Goal: Task Accomplishment & Management: Manage account settings

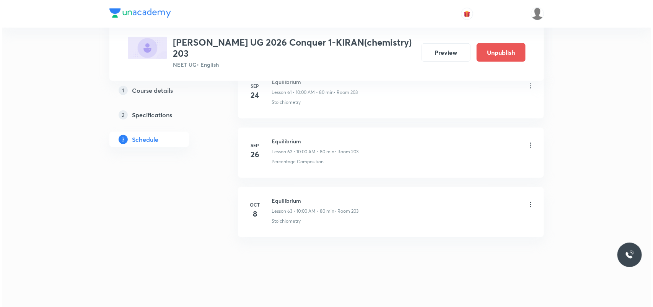
scroll to position [4065, 0]
click at [528, 203] on icon at bounding box center [529, 202] width 8 height 8
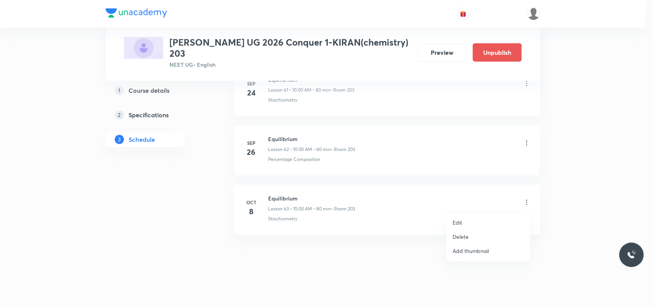
click at [465, 221] on li "Edit" at bounding box center [489, 222] width 84 height 14
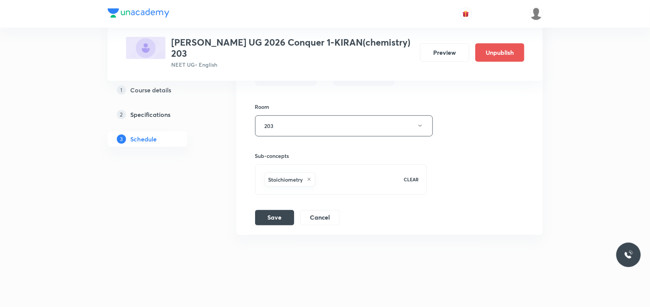
scroll to position [4005, 0]
click at [326, 220] on button "Cancel" at bounding box center [319, 216] width 39 height 15
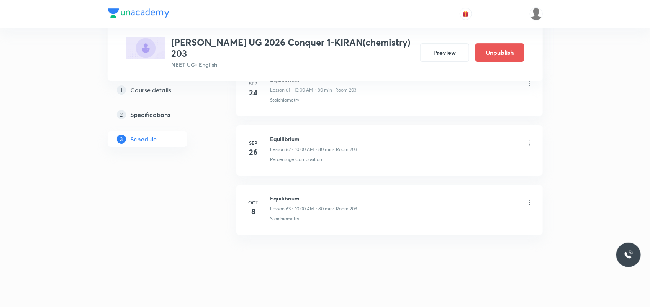
scroll to position [3712, 0]
click at [527, 201] on icon at bounding box center [529, 202] width 8 height 8
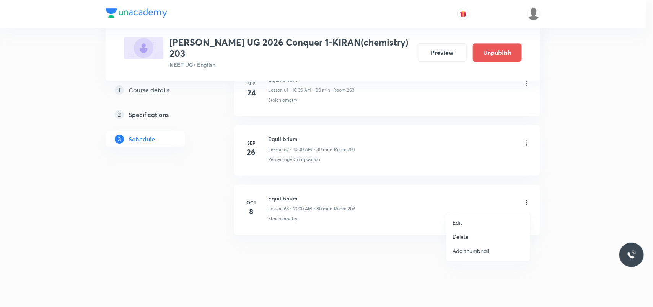
click at [459, 234] on p "Delete" at bounding box center [461, 236] width 16 height 8
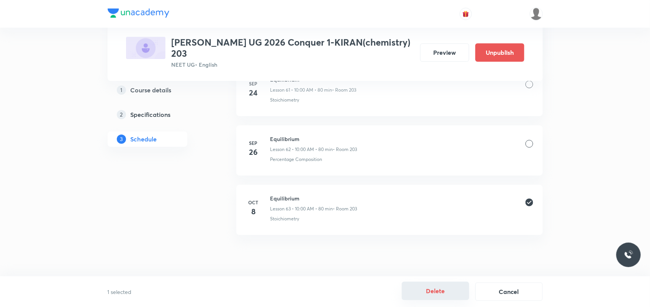
click at [454, 295] on button "Delete" at bounding box center [435, 290] width 67 height 18
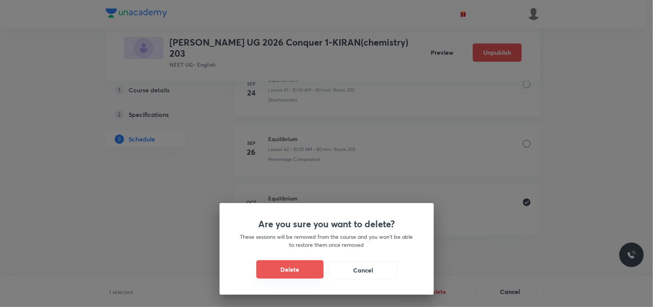
click at [273, 268] on button "Delete" at bounding box center [289, 269] width 67 height 18
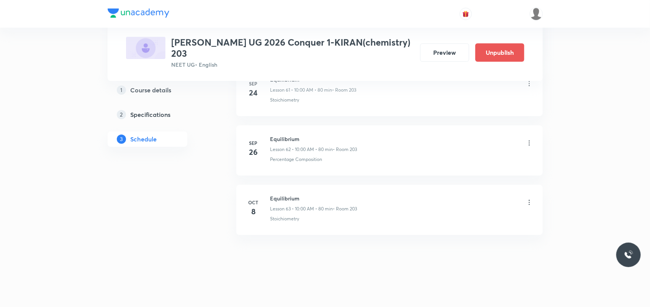
scroll to position [3653, 0]
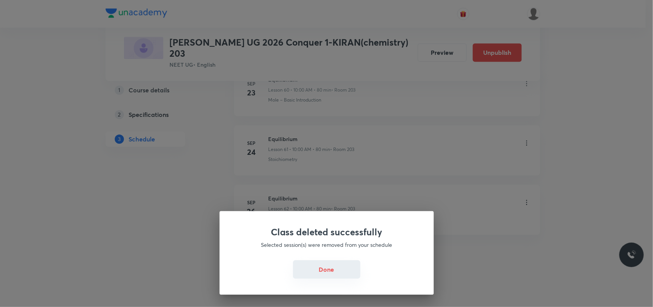
click at [325, 276] on button "Done" at bounding box center [326, 269] width 67 height 18
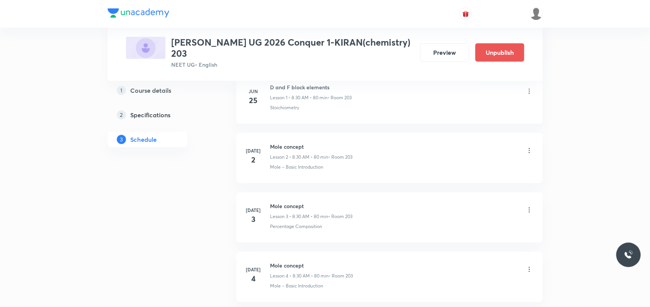
scroll to position [0, 0]
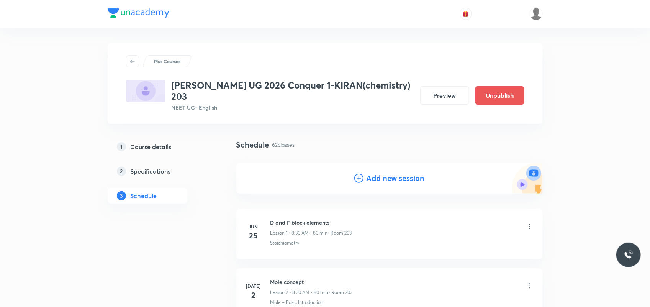
click at [393, 182] on h4 "Add new session" at bounding box center [395, 177] width 58 height 11
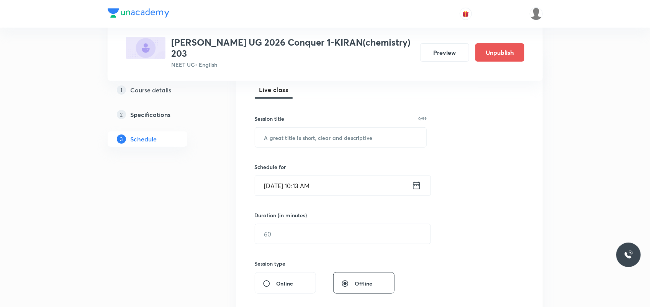
scroll to position [113, 0]
click at [347, 135] on input "text" at bounding box center [340, 137] width 171 height 20
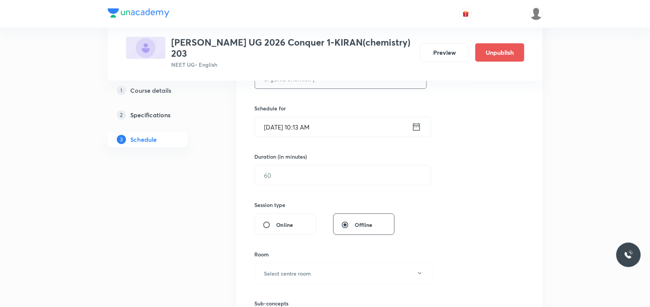
scroll to position [171, 0]
type input "organic chemistry"
click at [310, 125] on input "Oct 8, 2025, 10:13 AM" at bounding box center [333, 127] width 157 height 20
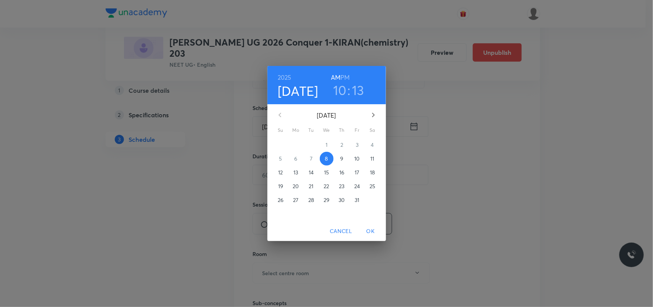
click at [356, 90] on h3 "13" at bounding box center [358, 90] width 12 height 16
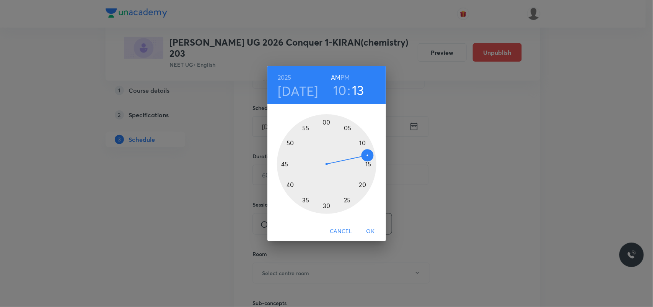
click at [362, 184] on div at bounding box center [327, 164] width 100 height 100
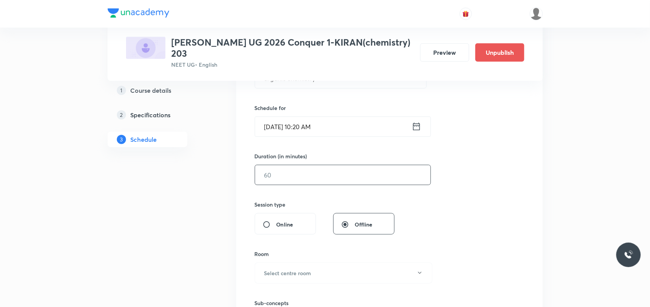
click at [358, 179] on input "text" at bounding box center [342, 175] width 175 height 20
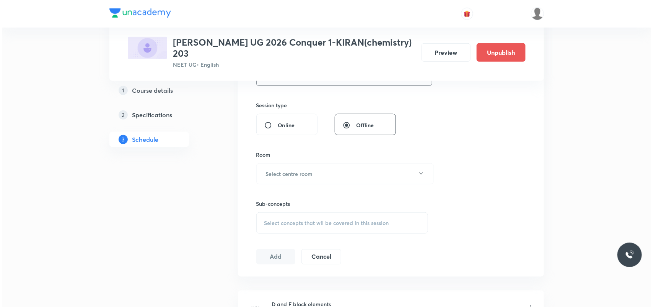
scroll to position [274, 0]
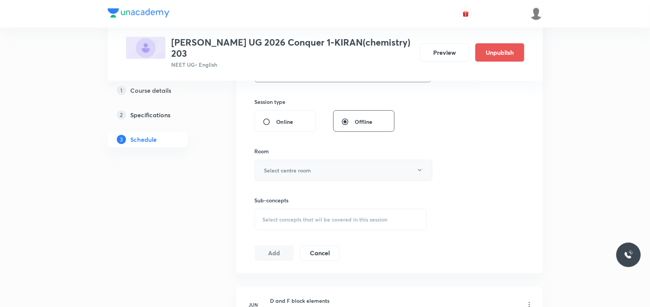
type input "60"
click at [352, 173] on button "Select centre room" at bounding box center [344, 170] width 178 height 21
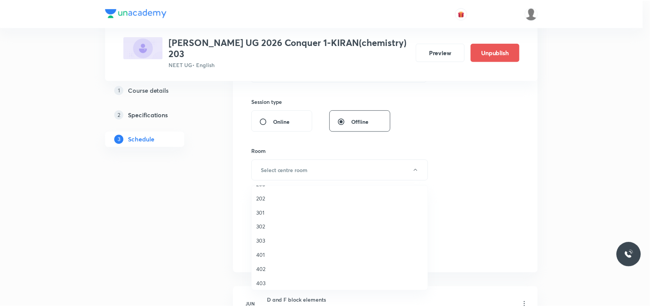
scroll to position [41, 0]
click at [264, 197] on span "203" at bounding box center [342, 198] width 168 height 8
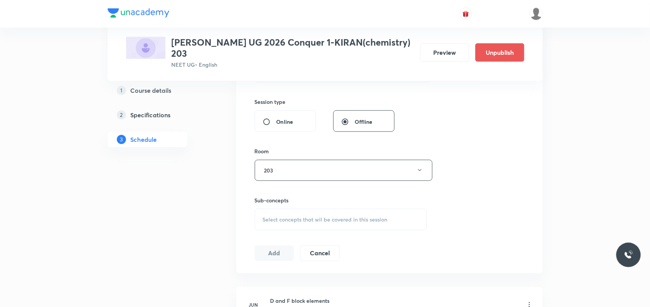
click at [282, 214] on div "Select concepts that wil be covered in this session" at bounding box center [341, 219] width 172 height 21
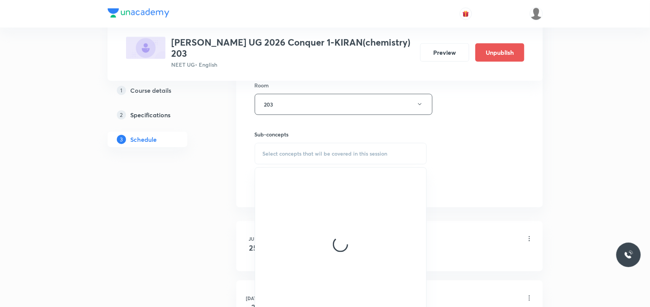
scroll to position [341, 0]
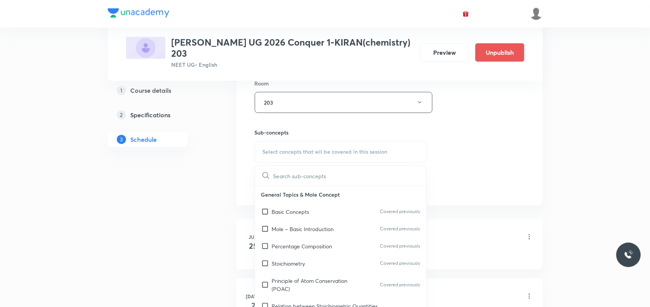
click at [282, 214] on p "Basic Concepts" at bounding box center [291, 211] width 38 height 8
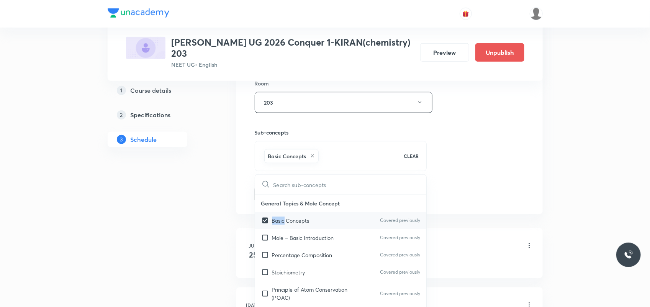
click at [282, 214] on div "Basic Concepts Covered previously" at bounding box center [340, 220] width 171 height 17
checkbox input "false"
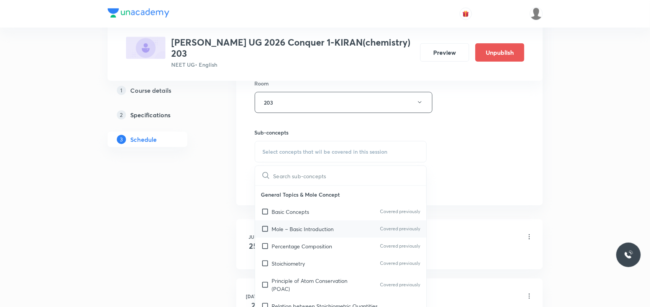
click at [287, 233] on div "Mole – Basic Introduction Covered previously" at bounding box center [340, 228] width 171 height 17
checkbox input "true"
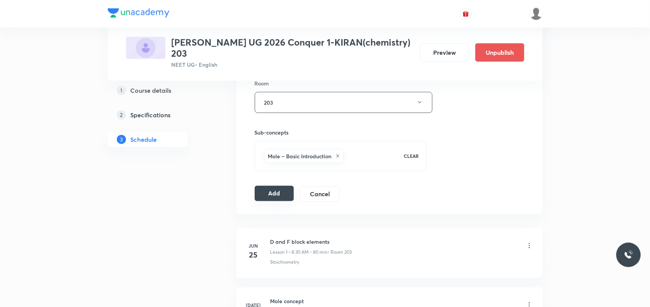
click at [278, 192] on button "Add" at bounding box center [274, 193] width 39 height 15
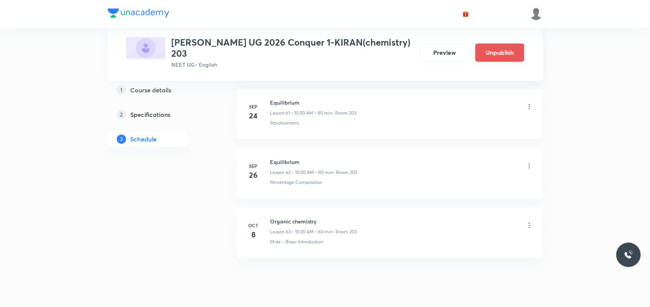
scroll to position [3712, 0]
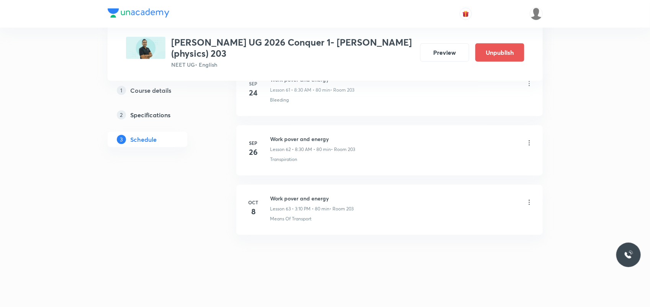
click at [528, 205] on icon at bounding box center [529, 202] width 8 height 8
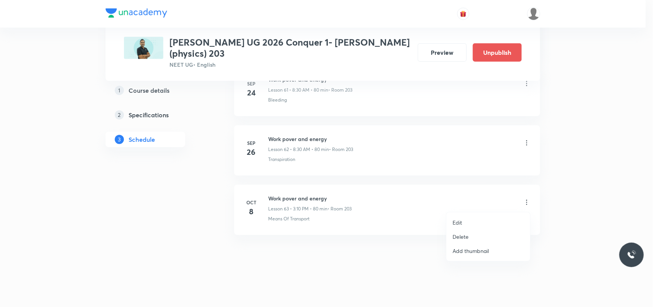
click at [464, 237] on p "Delete" at bounding box center [461, 236] width 16 height 8
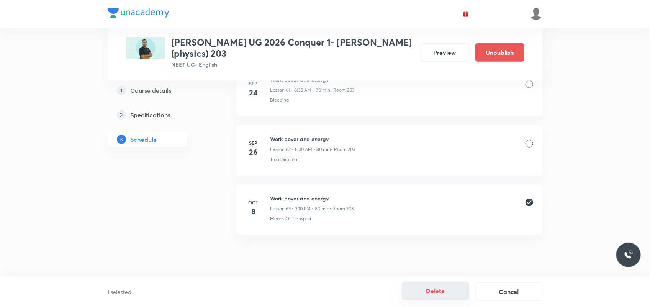
click at [441, 292] on button "Delete" at bounding box center [435, 290] width 67 height 18
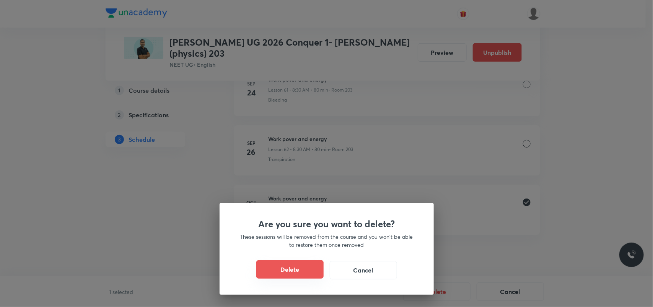
click at [312, 274] on button "Delete" at bounding box center [289, 269] width 67 height 18
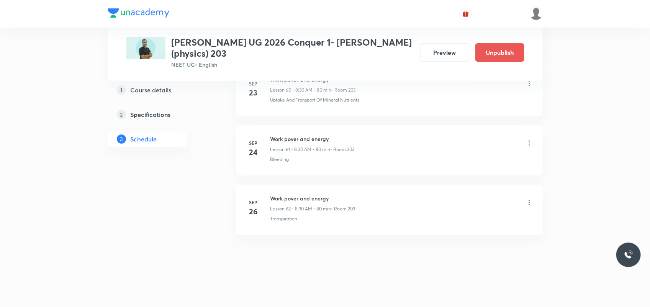
scroll to position [4005, 0]
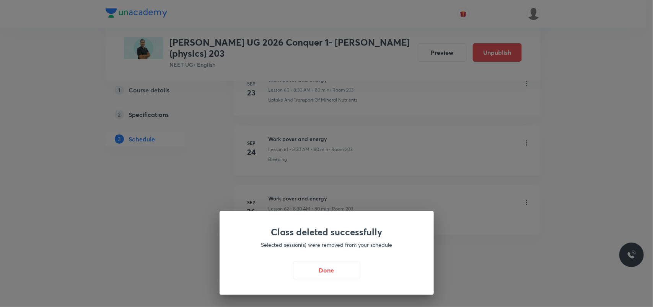
click at [312, 274] on button "Done" at bounding box center [326, 270] width 67 height 18
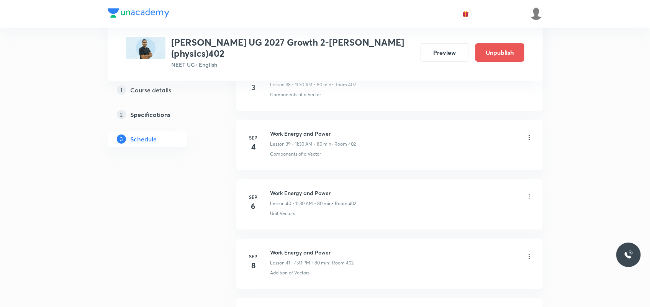
scroll to position [2935, 0]
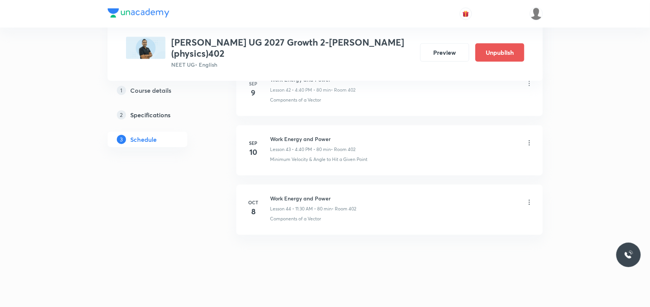
click at [530, 200] on icon at bounding box center [529, 202] width 8 height 8
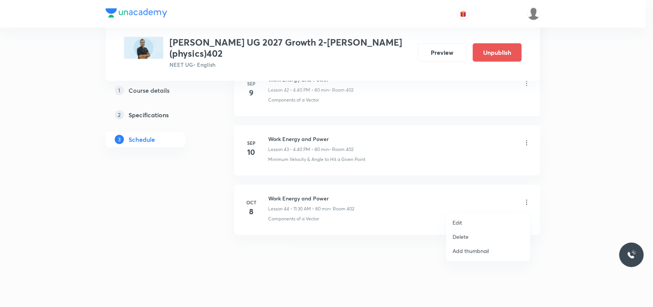
click at [462, 235] on p "Delete" at bounding box center [461, 236] width 16 height 8
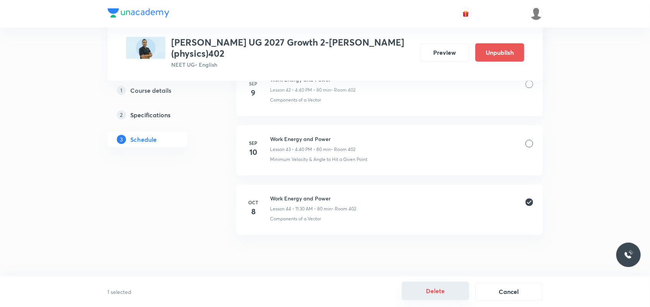
click at [441, 286] on button "Delete" at bounding box center [435, 290] width 67 height 18
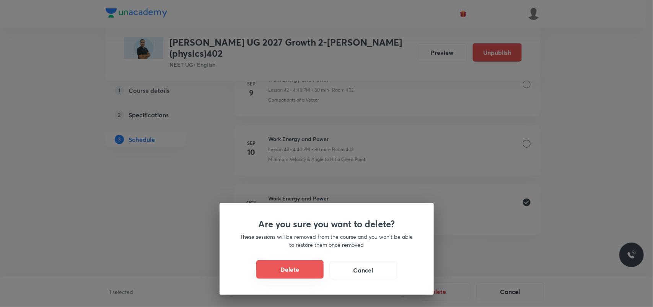
click at [297, 270] on button "Delete" at bounding box center [289, 269] width 67 height 18
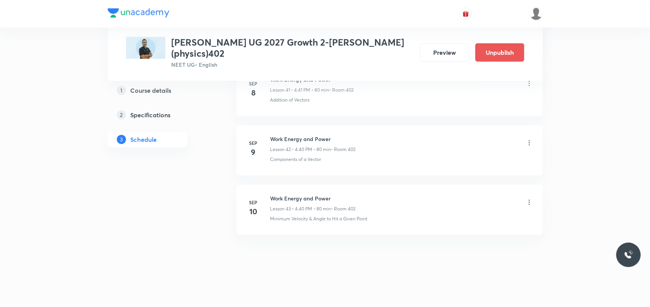
scroll to position [2875, 0]
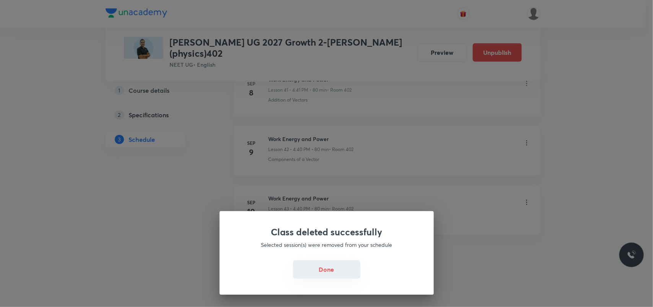
click at [318, 265] on button "Done" at bounding box center [326, 269] width 67 height 18
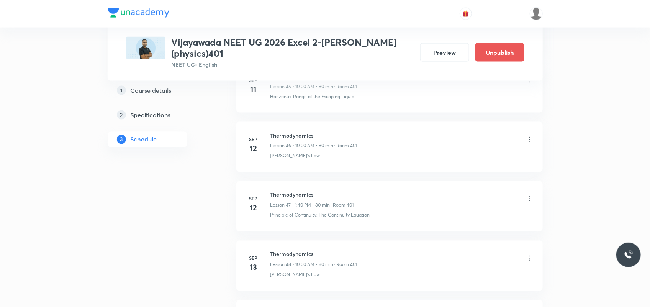
scroll to position [3282, 0]
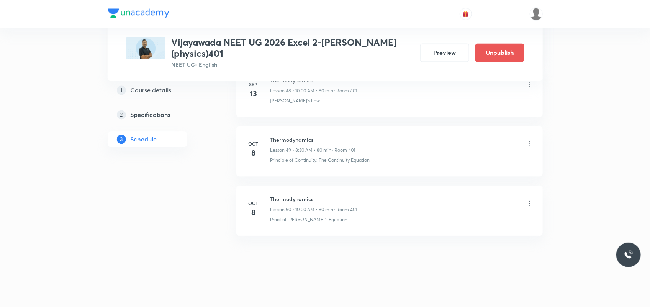
click at [528, 203] on icon at bounding box center [529, 203] width 8 height 8
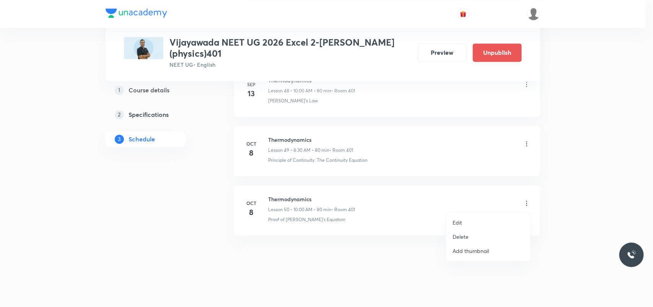
click at [463, 237] on p "Delete" at bounding box center [461, 236] width 16 height 8
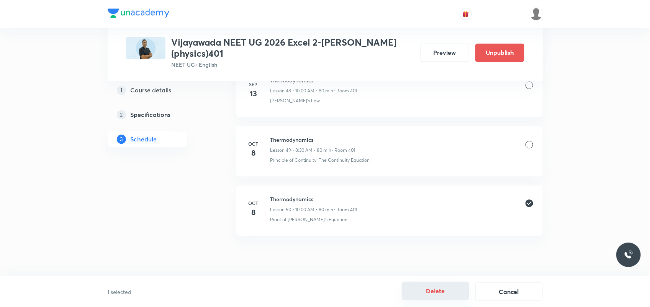
click at [440, 284] on button "Delete" at bounding box center [435, 290] width 67 height 18
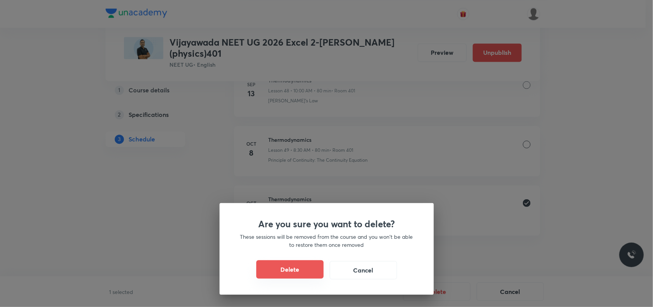
click at [305, 272] on button "Delete" at bounding box center [289, 269] width 67 height 18
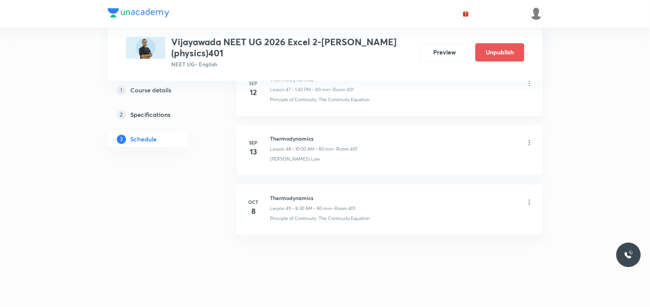
scroll to position [3223, 0]
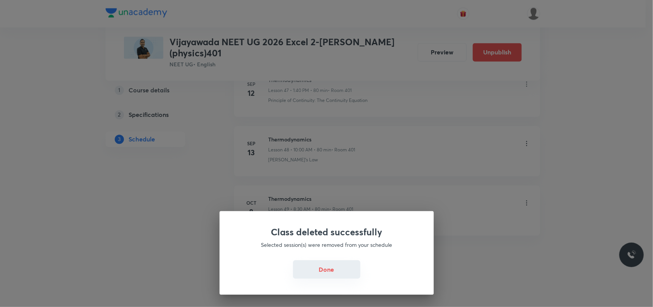
click at [318, 270] on button "Done" at bounding box center [326, 269] width 67 height 18
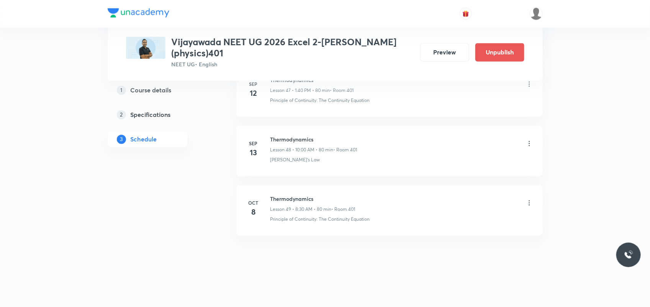
click at [527, 204] on icon at bounding box center [529, 203] width 8 height 8
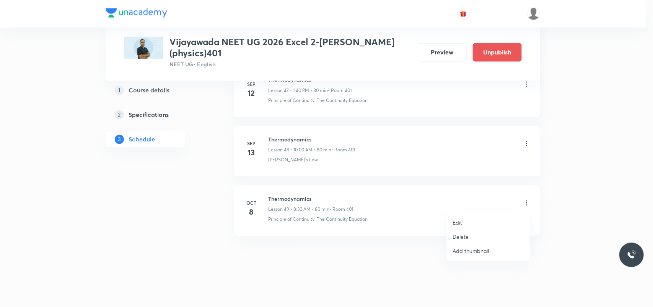
click at [469, 236] on li "Delete" at bounding box center [489, 236] width 84 height 14
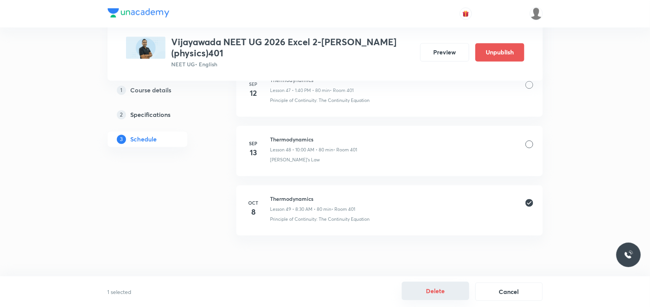
click at [442, 290] on button "Delete" at bounding box center [435, 290] width 67 height 18
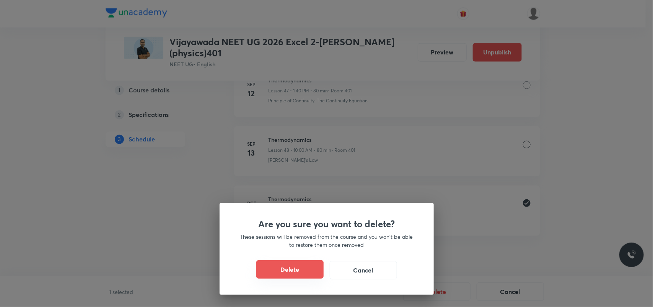
click at [288, 274] on button "Delete" at bounding box center [289, 269] width 67 height 18
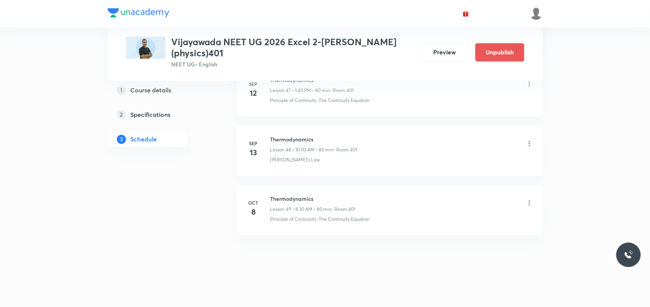
scroll to position [3163, 0]
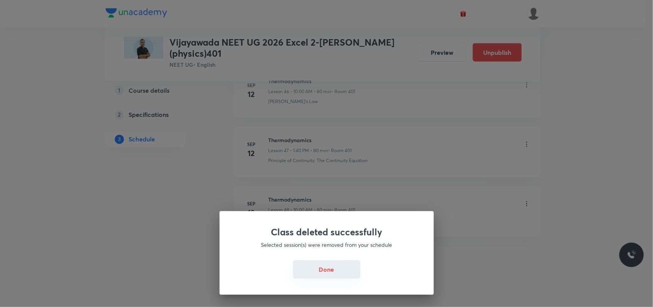
click at [336, 274] on button "Done" at bounding box center [326, 269] width 67 height 18
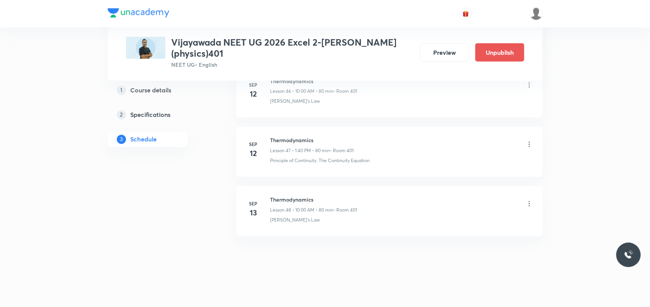
click at [287, 196] on h6 "Thermodynamics" at bounding box center [313, 200] width 87 height 8
copy h6 "Thermodynamics"
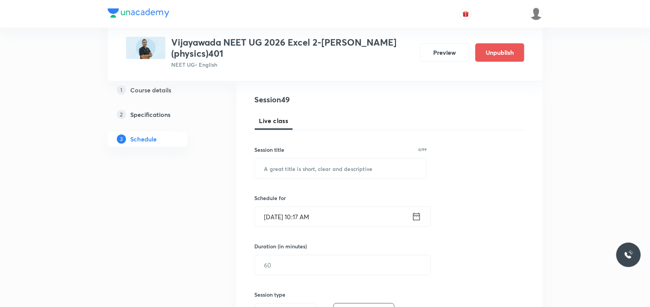
scroll to position [48, 0]
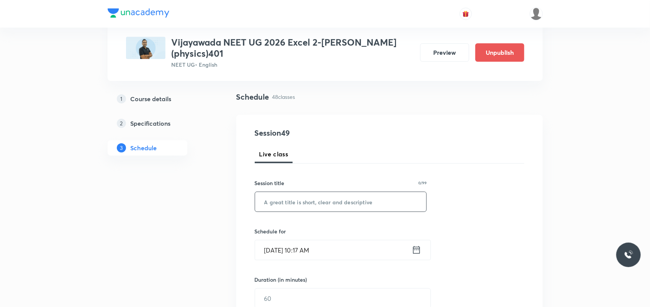
click at [287, 196] on input "text" at bounding box center [340, 202] width 171 height 20
paste input "Thermodynamics"
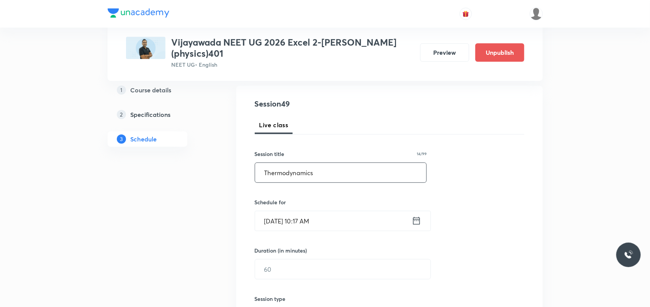
type input "Thermodynamics"
click at [307, 213] on input "Oct 8, 2025, 10:17 AM" at bounding box center [333, 221] width 157 height 20
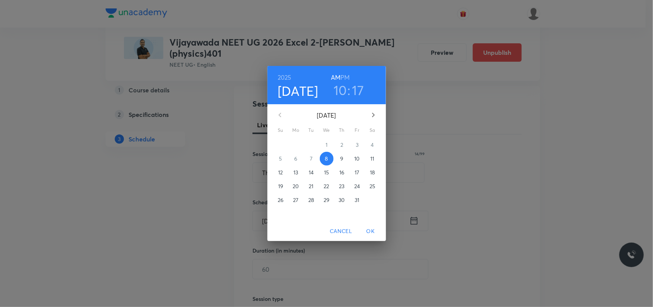
click at [357, 95] on h3 "17" at bounding box center [359, 90] width 12 height 16
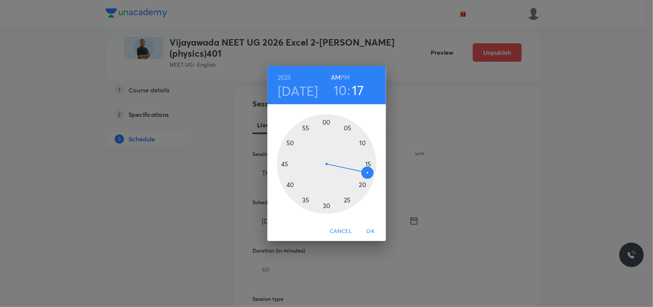
click at [362, 183] on div at bounding box center [327, 164] width 100 height 100
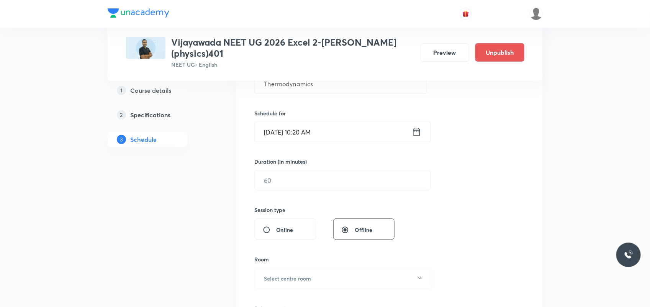
scroll to position [183, 0]
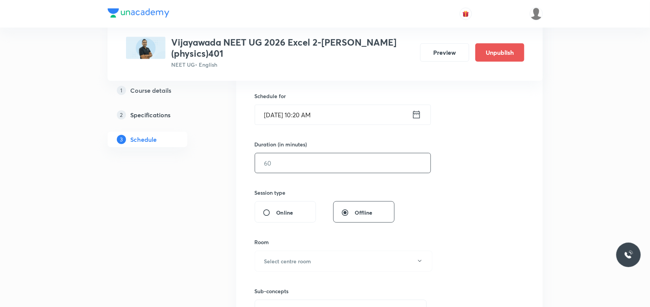
click at [339, 156] on input "text" at bounding box center [342, 163] width 175 height 20
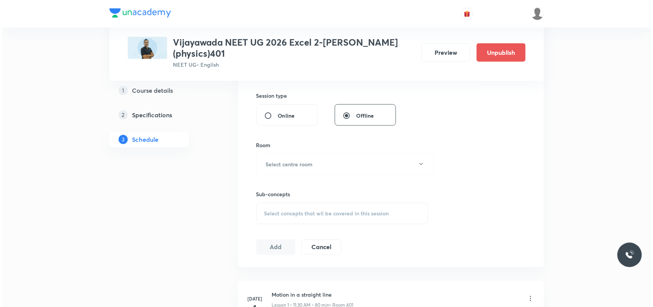
scroll to position [285, 0]
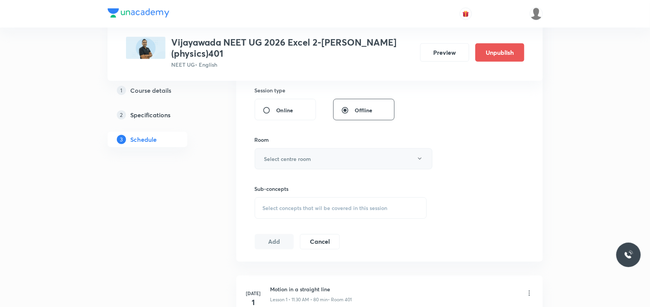
type input "60"
click at [307, 154] on button "Select centre room" at bounding box center [344, 158] width 178 height 21
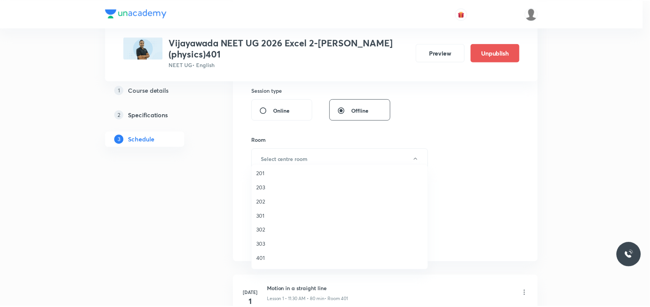
scroll to position [31, 0]
click at [261, 255] on span "401" at bounding box center [342, 257] width 168 height 8
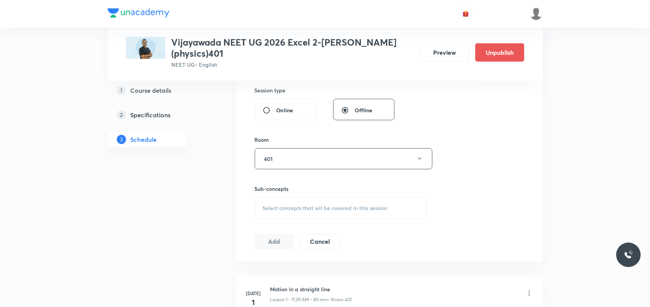
click at [288, 205] on span "Select concepts that wil be covered in this session" at bounding box center [325, 208] width 125 height 6
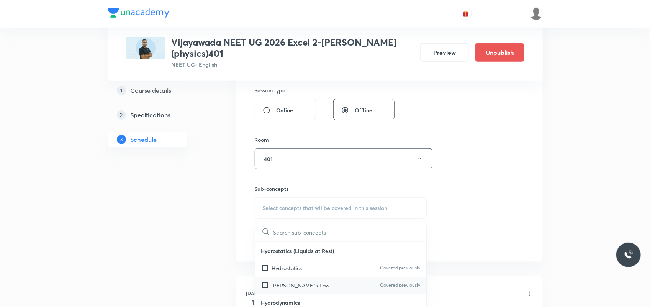
scroll to position [92, 0]
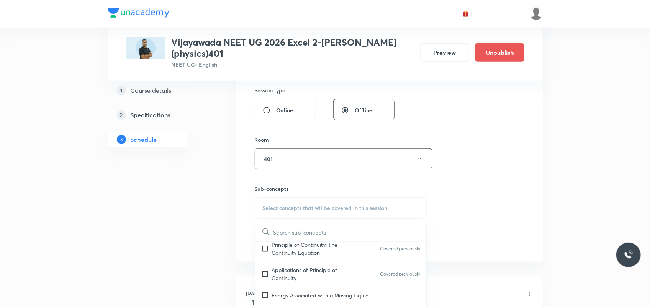
click at [284, 274] on div "Applications of Principle of Continuity Covered previously" at bounding box center [340, 273] width 171 height 25
checkbox input "true"
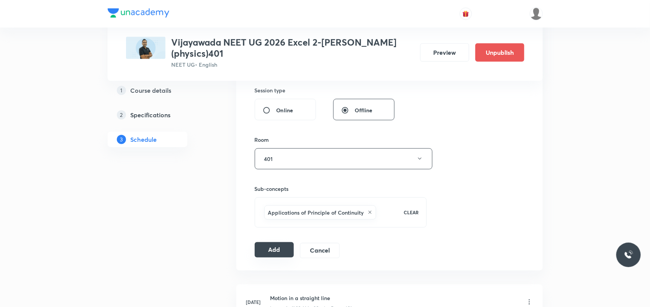
click at [280, 242] on button "Add" at bounding box center [274, 249] width 39 height 15
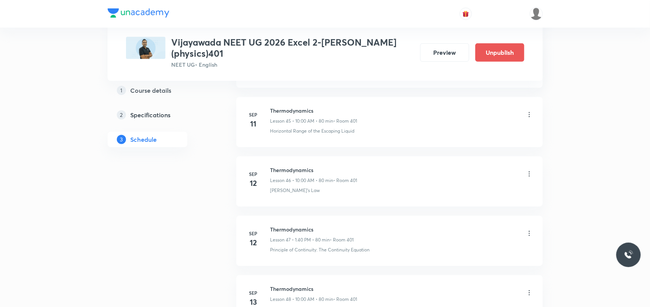
scroll to position [2870, 0]
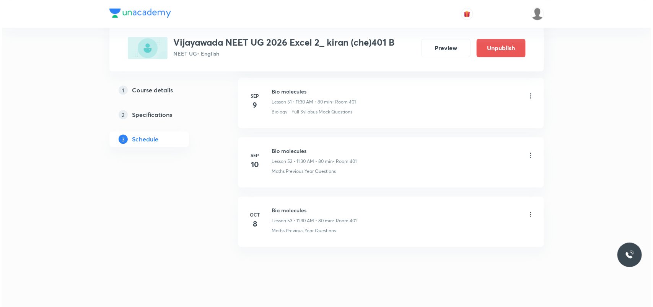
scroll to position [3460, 0]
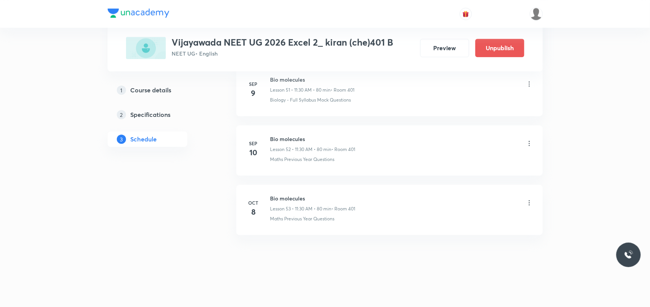
click at [526, 203] on icon at bounding box center [529, 203] width 8 height 8
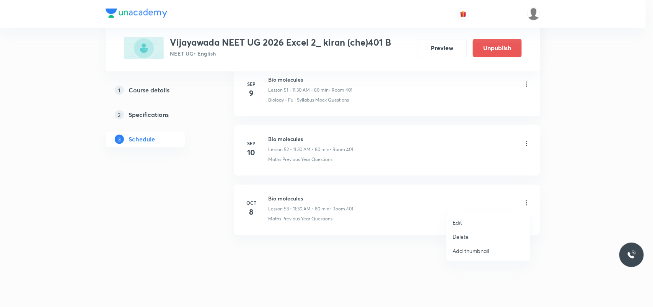
click at [475, 221] on li "Edit" at bounding box center [489, 222] width 84 height 14
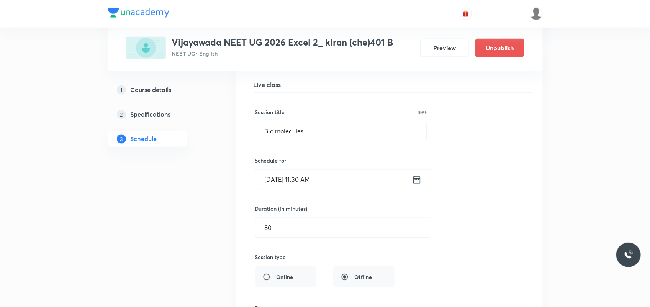
scroll to position [3192, 0]
click at [323, 141] on input "Bio molecules" at bounding box center [340, 132] width 171 height 20
type input "B"
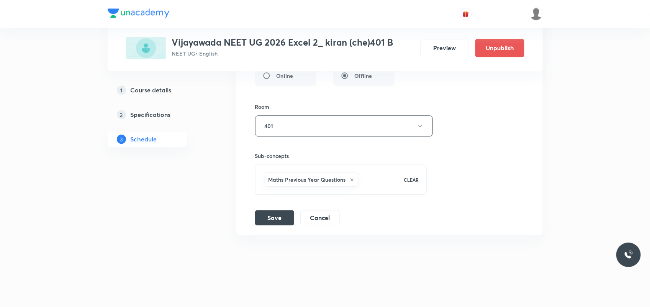
scroll to position [3401, 0]
type input "Revision"
click at [281, 215] on button "Save" at bounding box center [274, 216] width 39 height 15
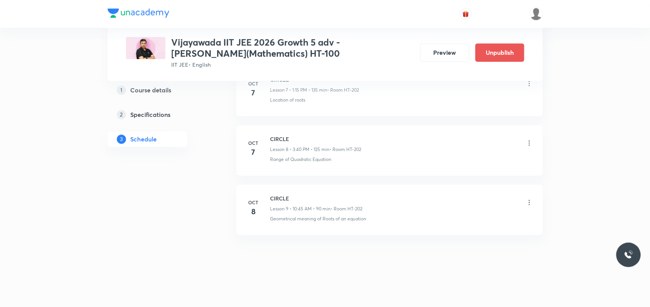
click at [527, 197] on div "CIRCLE Lesson 9 • 10:45 AM • 90 min • Room HT-202" at bounding box center [401, 203] width 263 height 18
click at [527, 203] on icon at bounding box center [529, 202] width 8 height 8
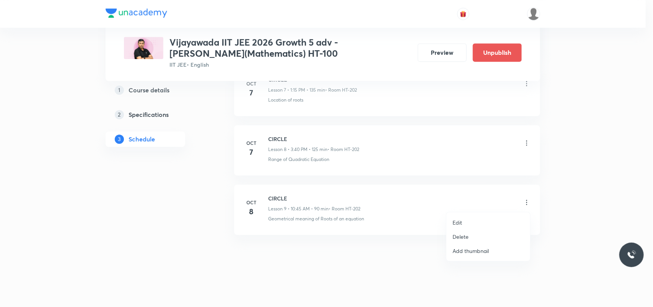
click at [468, 221] on li "Edit" at bounding box center [489, 222] width 84 height 14
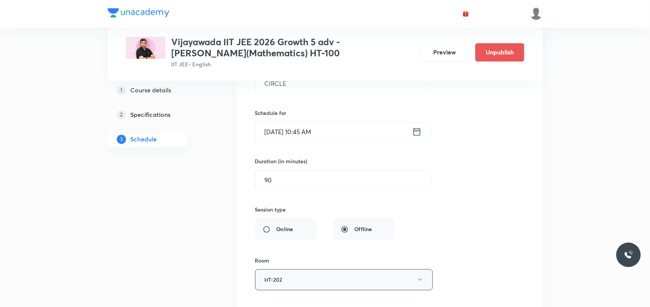
scroll to position [614, 0]
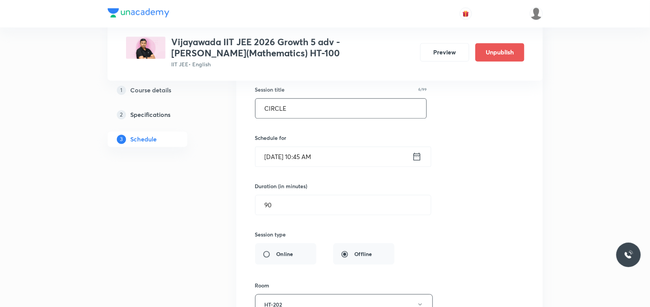
click at [316, 113] on input "CIRCLE" at bounding box center [340, 109] width 171 height 20
type input "C"
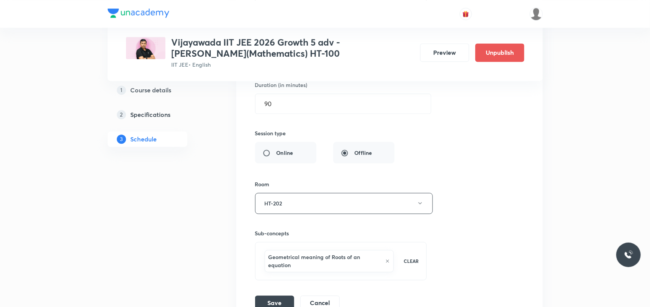
scroll to position [716, 0]
type input "Revision"
click at [273, 303] on button "Save" at bounding box center [274, 301] width 39 height 15
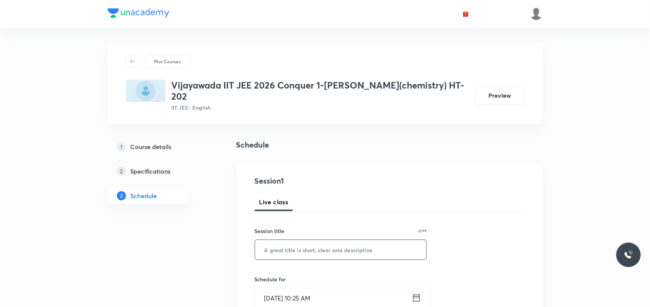
click at [288, 253] on input "text" at bounding box center [340, 250] width 171 height 20
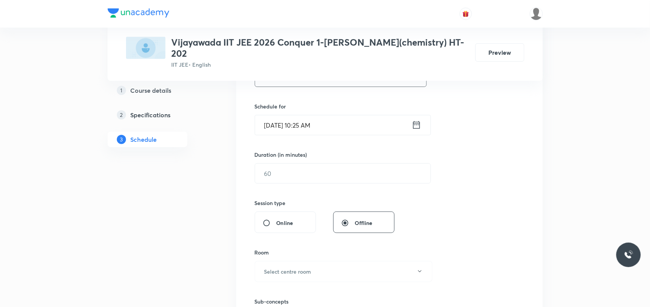
scroll to position [173, 0]
type input "revision"
click at [307, 124] on input "Oct 8, 2025, 10:25 AM" at bounding box center [333, 124] width 157 height 20
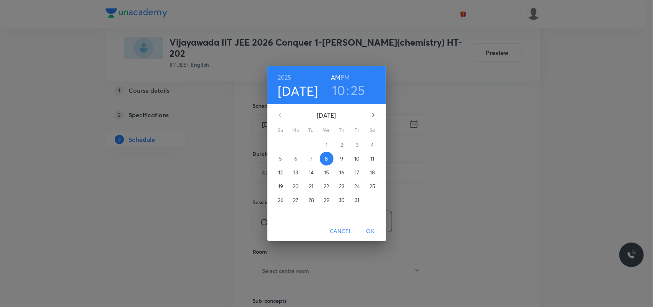
click at [341, 87] on h3 "10" at bounding box center [338, 90] width 13 height 16
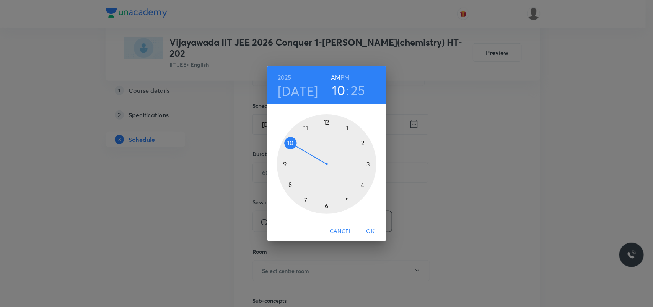
click at [349, 126] on div at bounding box center [327, 164] width 100 height 100
click at [345, 78] on h6 "PM" at bounding box center [345, 77] width 9 height 11
click at [325, 121] on div at bounding box center [327, 164] width 100 height 100
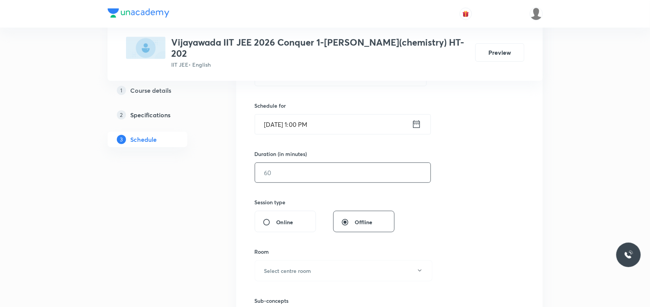
scroll to position [205, 0]
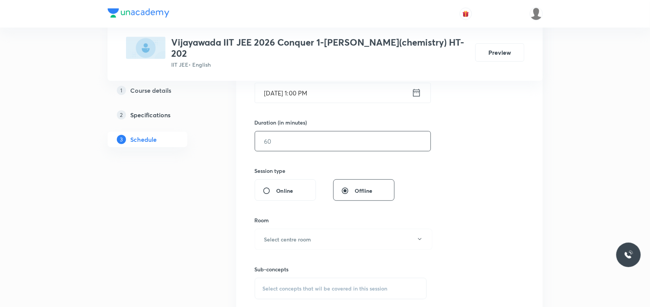
click at [286, 145] on input "text" at bounding box center [342, 141] width 175 height 20
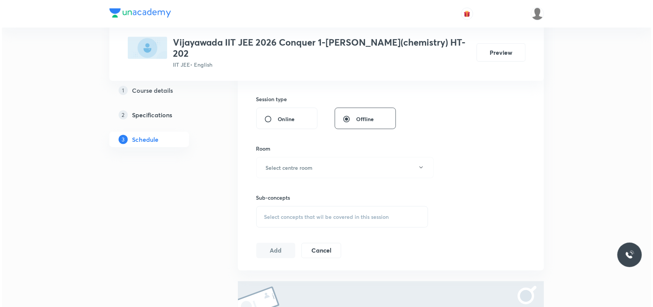
scroll to position [279, 0]
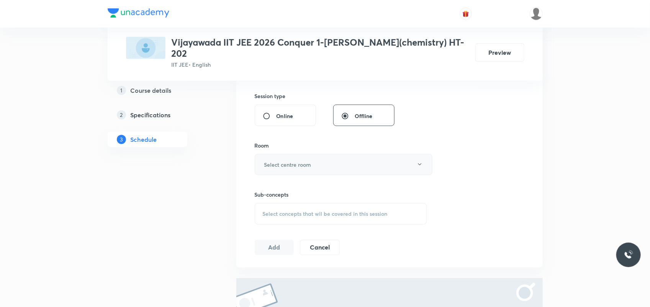
type input "180"
click at [288, 160] on button "Select centre room" at bounding box center [344, 164] width 178 height 21
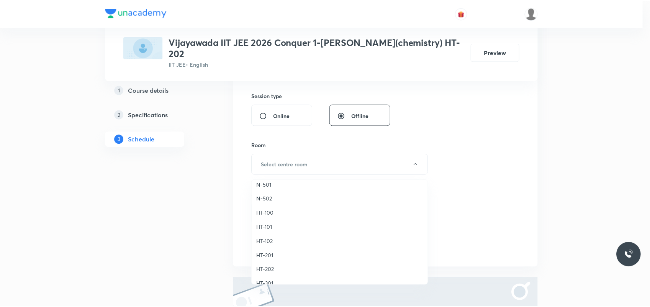
scroll to position [261, 0]
click at [269, 213] on span "HT-100" at bounding box center [342, 213] width 168 height 8
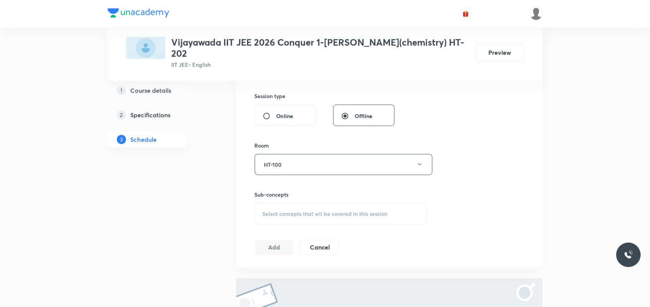
click at [288, 216] on span "Select concepts that wil be covered in this session" at bounding box center [325, 214] width 125 height 6
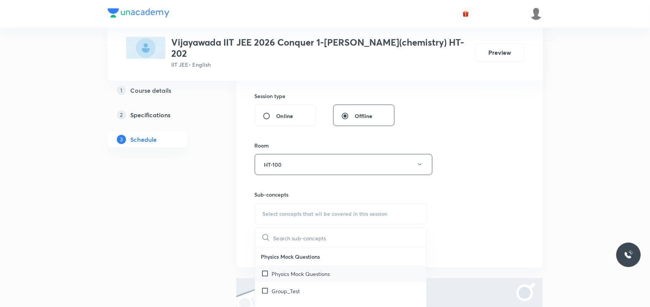
click at [286, 274] on p "Physics Mock Questions" at bounding box center [301, 273] width 58 height 8
checkbox input "true"
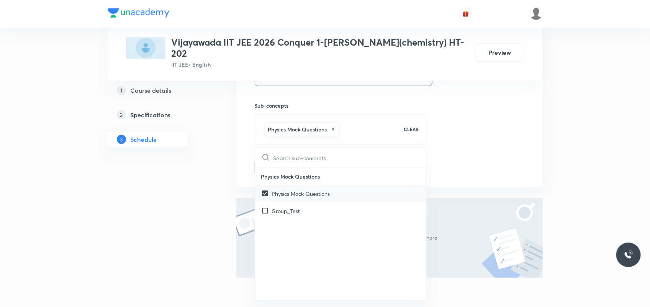
scroll to position [369, 0]
drag, startPoint x: 235, startPoint y: 221, endPoint x: 232, endPoint y: 181, distance: 40.7
click at [232, 181] on div "Plus Courses Vijayawada IIT JEE 2026 Conquer 1-UDAY SRINIVAS(chemistry) HT-202 …" at bounding box center [325, 0] width 435 height 652
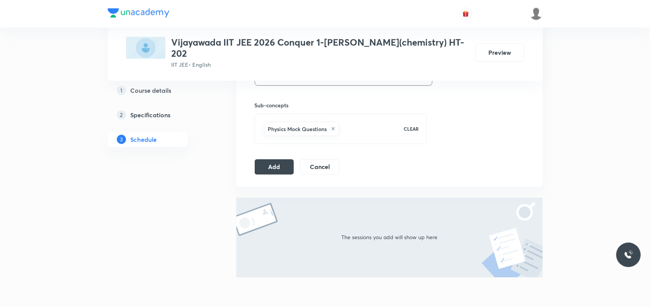
click at [232, 181] on div "Plus Courses Vijayawada IIT JEE 2026 Conquer 1-UDAY SRINIVAS(chemistry) HT-202 …" at bounding box center [325, 0] width 435 height 652
click at [269, 170] on button "Add" at bounding box center [274, 165] width 39 height 15
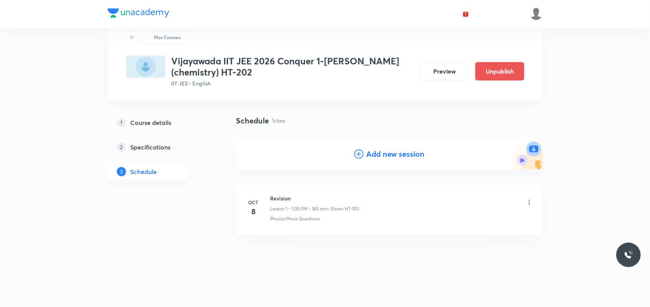
scroll to position [24, 0]
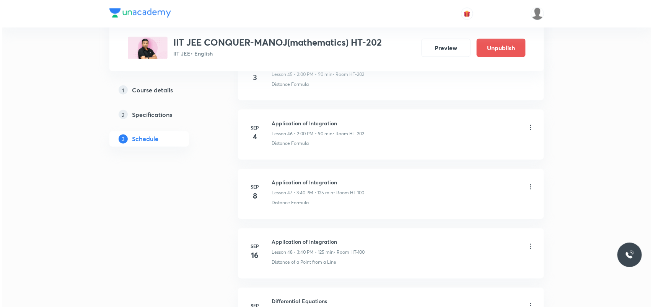
scroll to position [3282, 0]
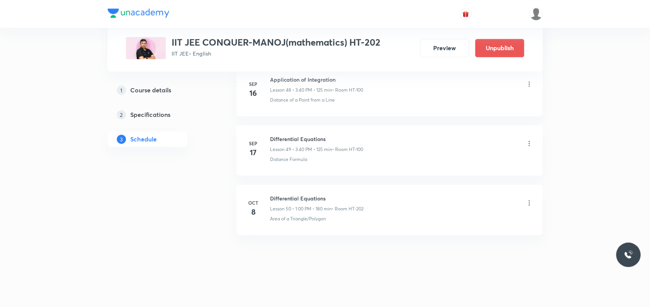
click at [523, 204] on div "Differential Equations Lesson 50 • 1:00 PM • 180 min • Room HT-202" at bounding box center [401, 203] width 263 height 18
click at [529, 204] on icon at bounding box center [528, 202] width 1 height 5
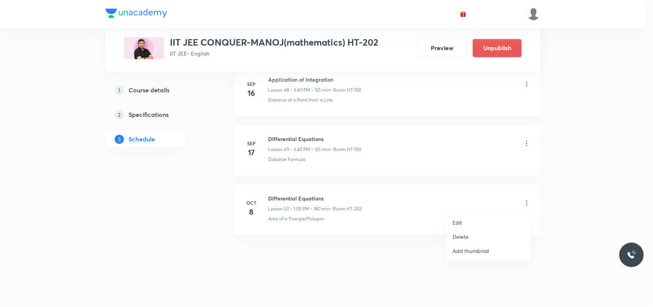
click at [477, 222] on li "Edit" at bounding box center [489, 222] width 84 height 14
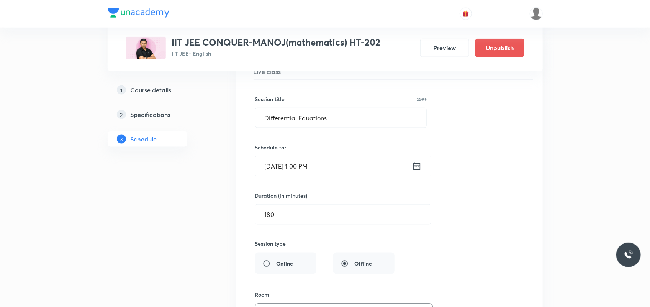
scroll to position [3028, 0]
click at [321, 122] on input "Differential Equations" at bounding box center [340, 118] width 171 height 20
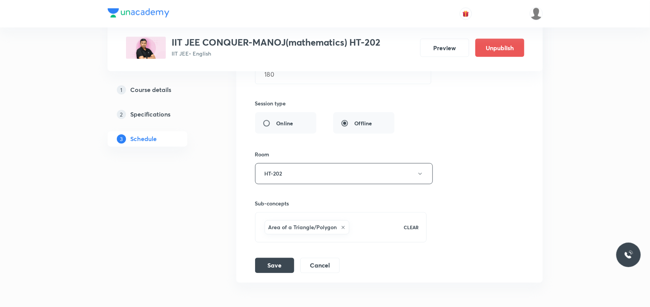
scroll to position [3169, 0]
type input "circle"
click at [279, 271] on button "Save" at bounding box center [274, 263] width 39 height 15
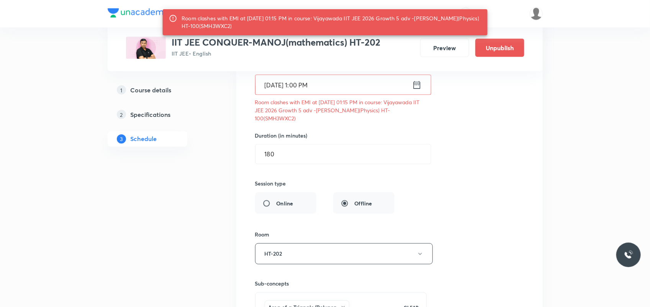
scroll to position [3109, 0]
click at [307, 94] on input "[DATE] 1:00 PM" at bounding box center [333, 85] width 157 height 20
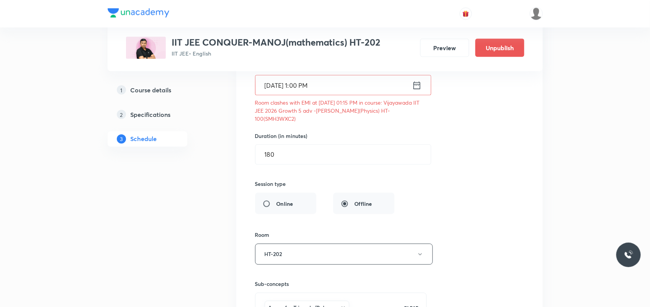
click at [332, 92] on input "[DATE] 1:00 PM" at bounding box center [333, 85] width 157 height 20
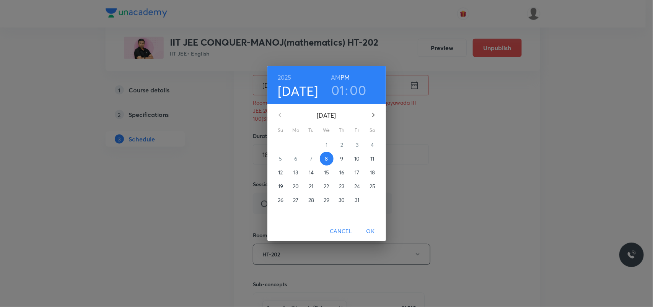
click at [357, 91] on h3 "00" at bounding box center [358, 90] width 16 height 16
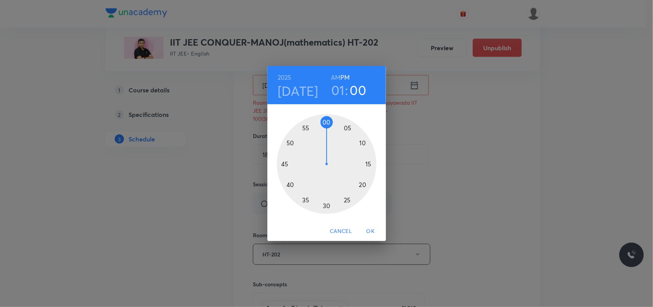
click at [368, 163] on div at bounding box center [327, 164] width 100 height 100
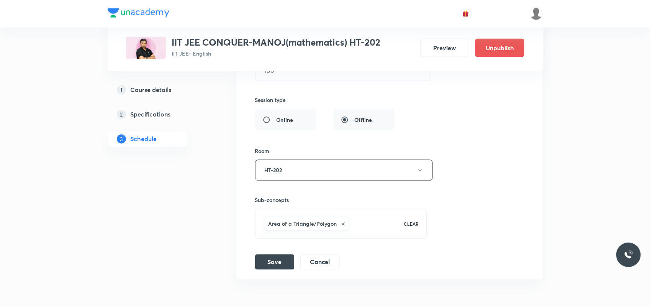
scroll to position [3176, 0]
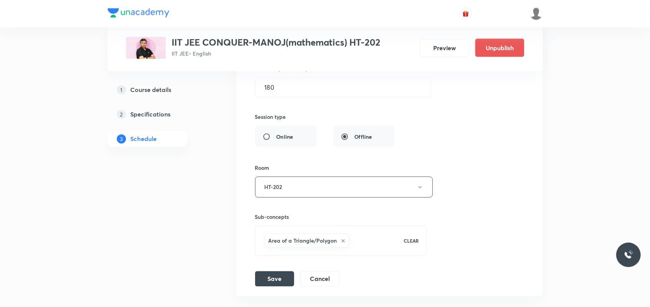
click at [306, 197] on button "HT-202" at bounding box center [344, 186] width 178 height 21
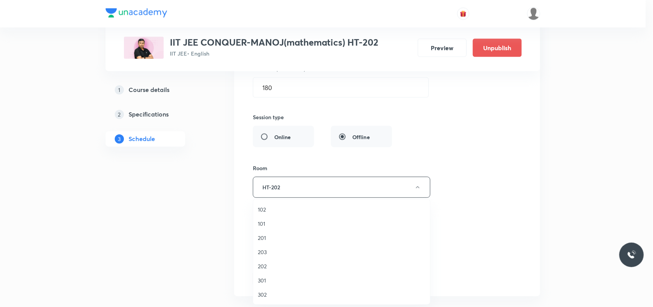
click at [220, 233] on div at bounding box center [326, 153] width 653 height 307
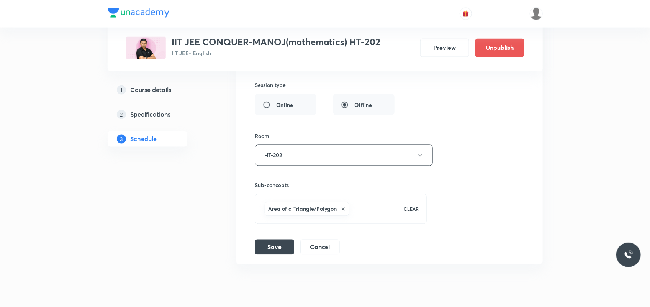
scroll to position [3212, 0]
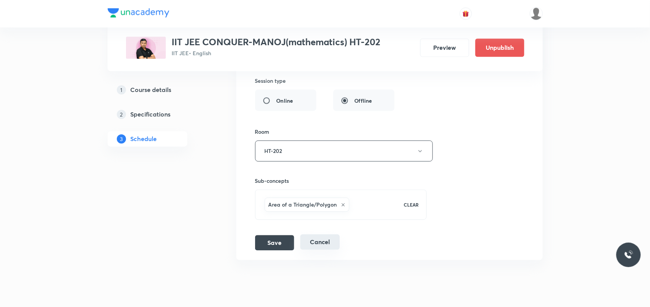
click at [326, 250] on div "Save Cancel" at bounding box center [300, 242] width 91 height 15
click at [320, 250] on button "Cancel" at bounding box center [319, 241] width 39 height 15
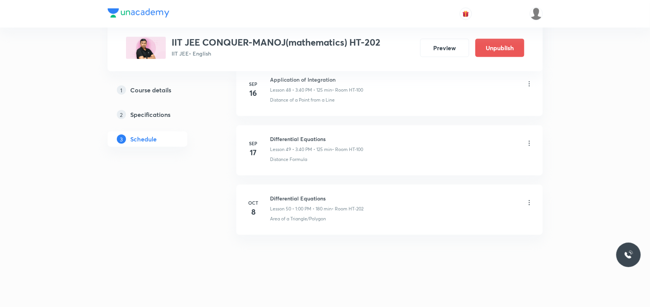
scroll to position [2929, 0]
